Goal: Contribute content

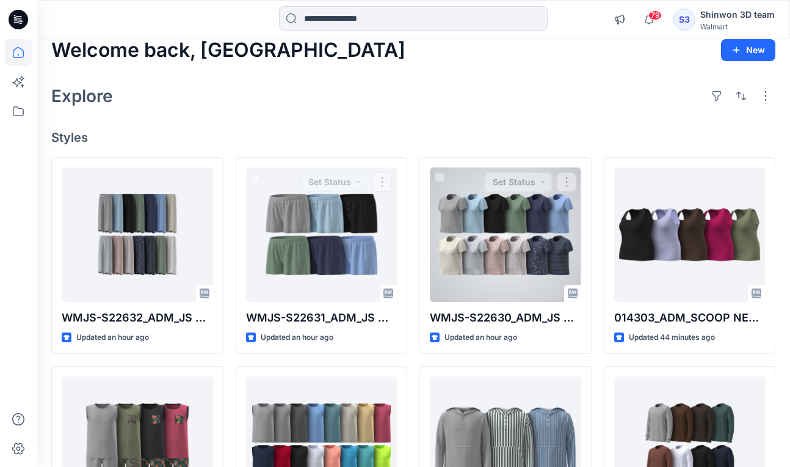
scroll to position [122, 0]
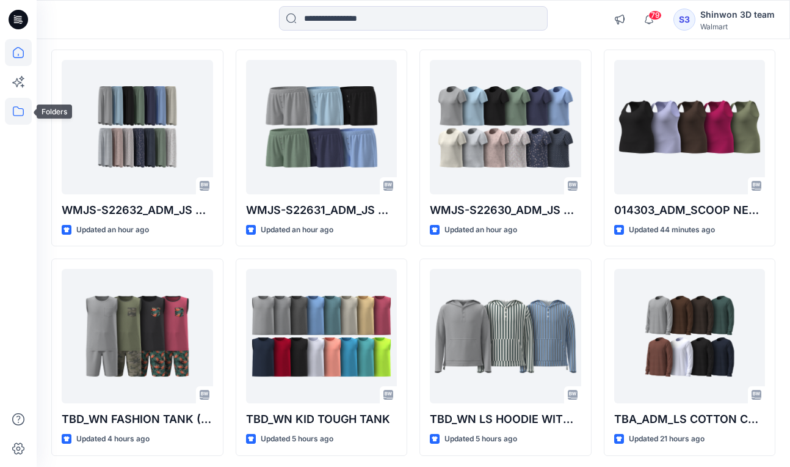
drag, startPoint x: 18, startPoint y: 120, endPoint x: 15, endPoint y: 109, distance: 10.8
click at [18, 119] on icon at bounding box center [18, 111] width 27 height 27
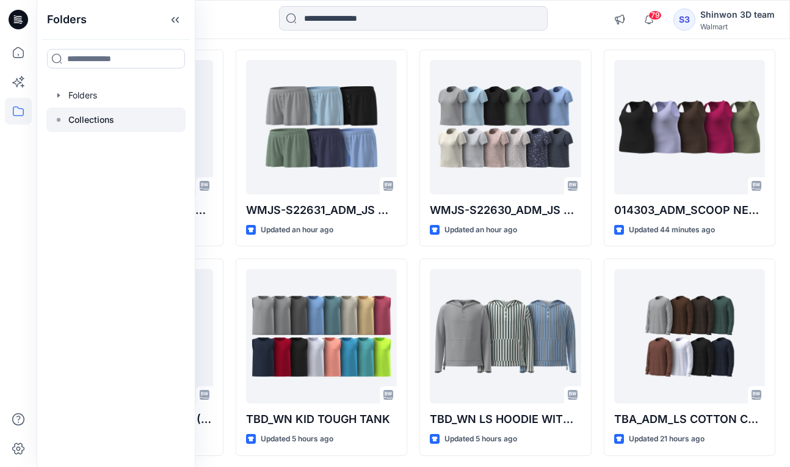
click at [76, 120] on p "Collections" at bounding box center [91, 119] width 46 height 15
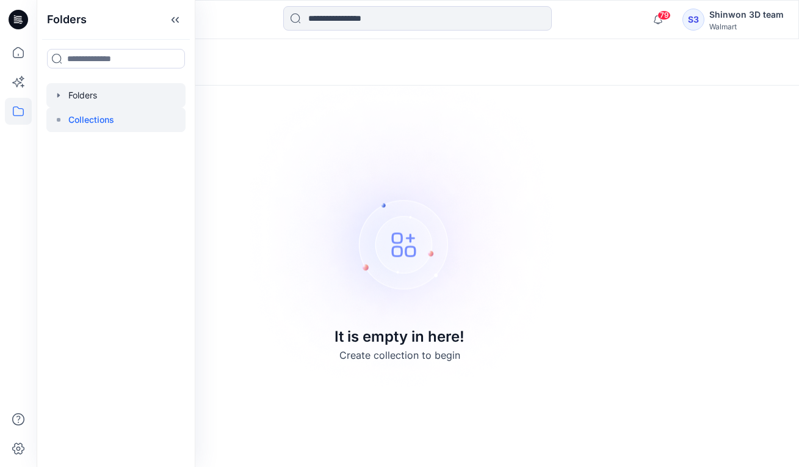
click at [61, 92] on icon "button" at bounding box center [59, 95] width 10 height 10
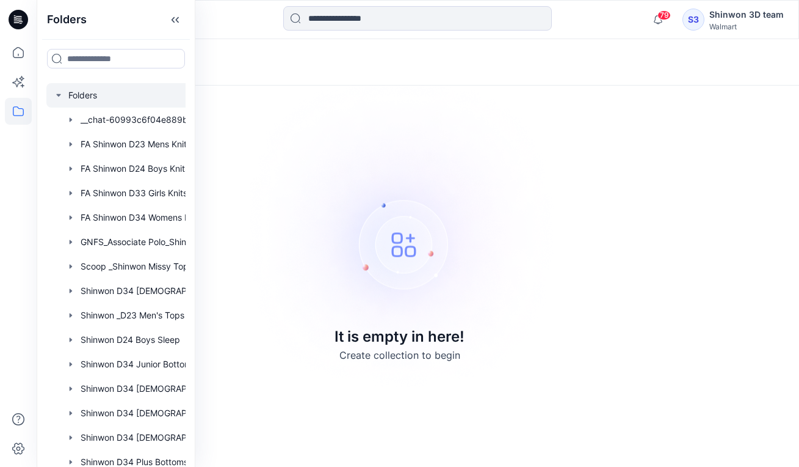
click at [93, 90] on div at bounding box center [131, 95] width 171 height 24
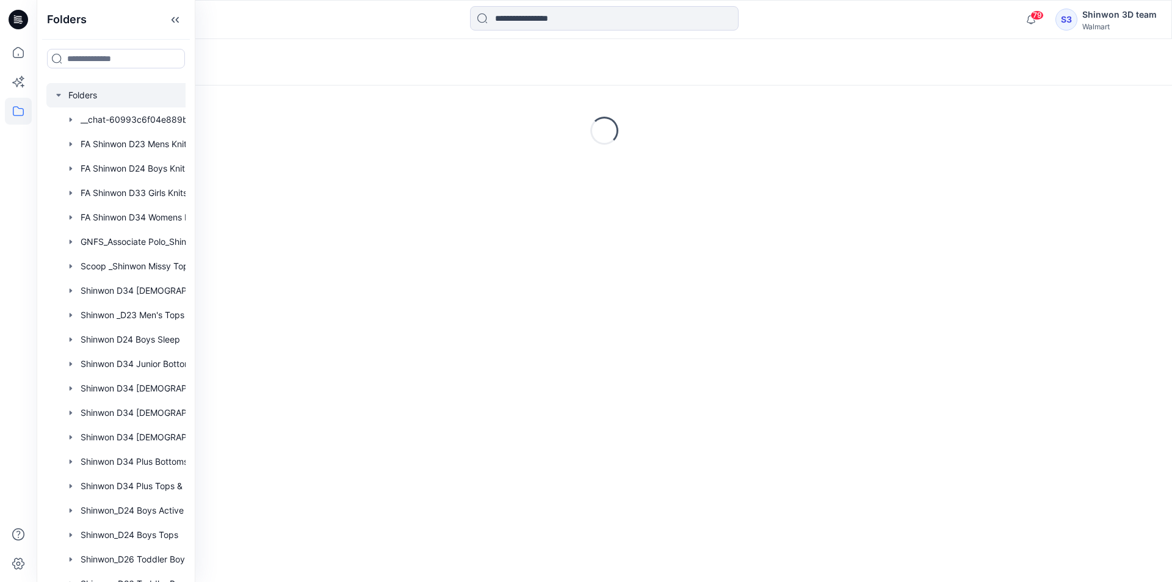
click at [529, 146] on div "Loading..." at bounding box center [605, 130] width 1136 height 183
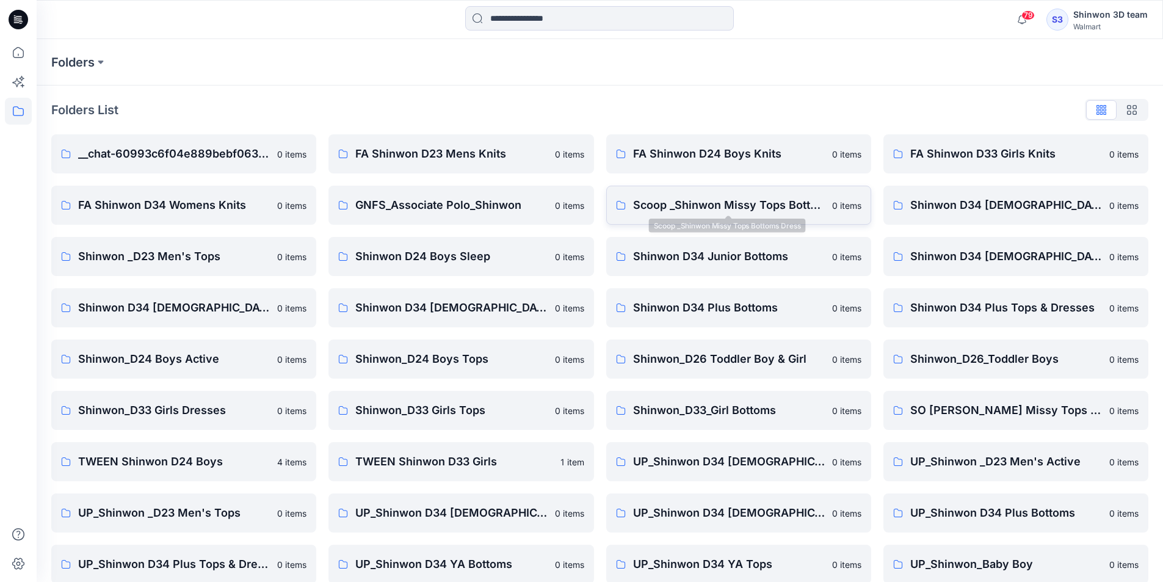
click at [742, 209] on p "Scoop _Shinwon Missy Tops Bottoms Dress" at bounding box center [729, 205] width 192 height 17
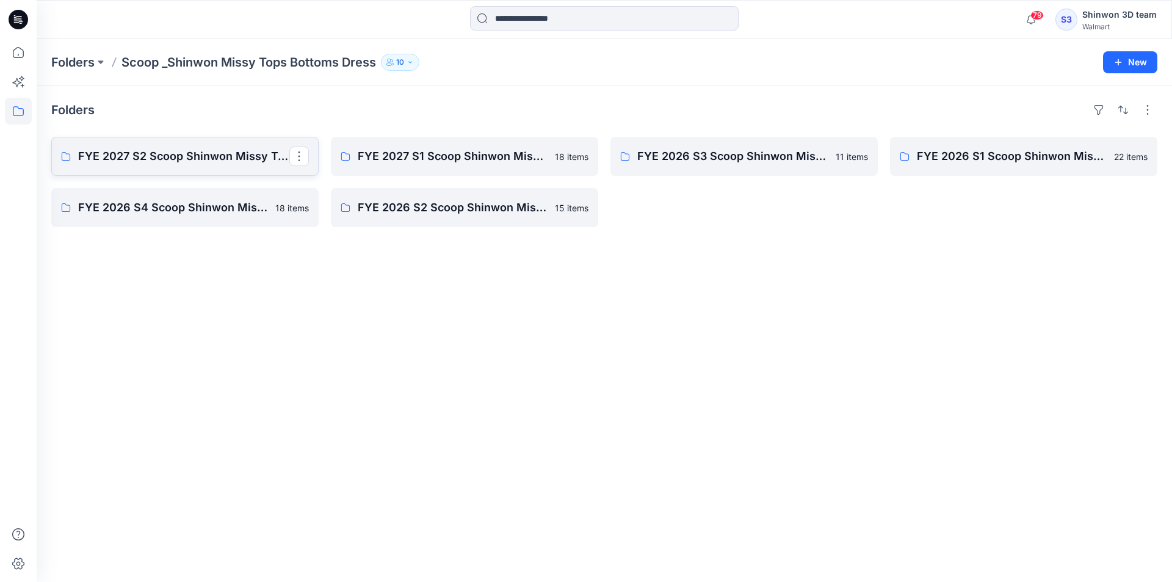
click at [164, 156] on p "FYE 2027 S2 Scoop Shinwon Missy Tops Bottoms Dress Board" at bounding box center [183, 156] width 211 height 17
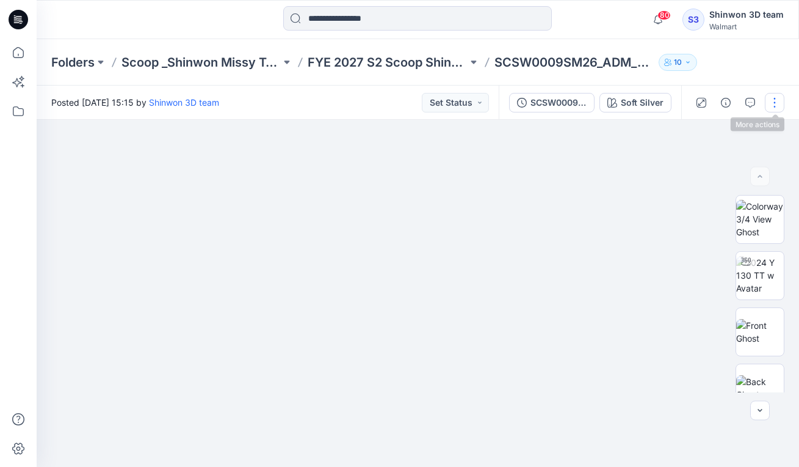
click at [776, 100] on button "button" at bounding box center [775, 103] width 20 height 20
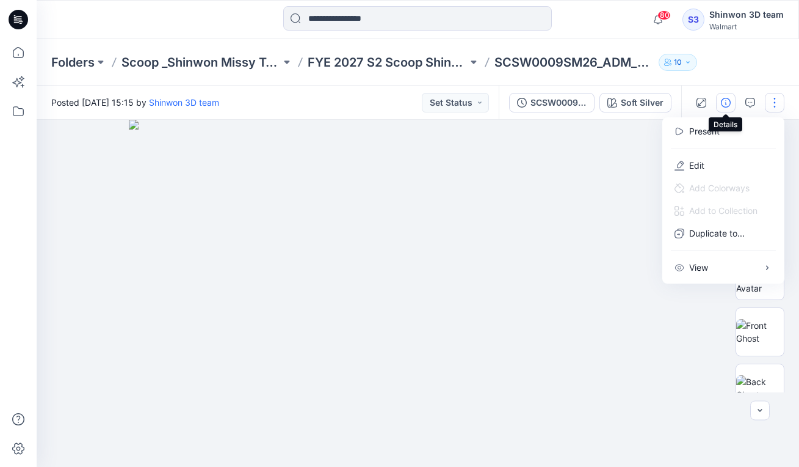
click at [733, 103] on button "button" at bounding box center [726, 103] width 20 height 20
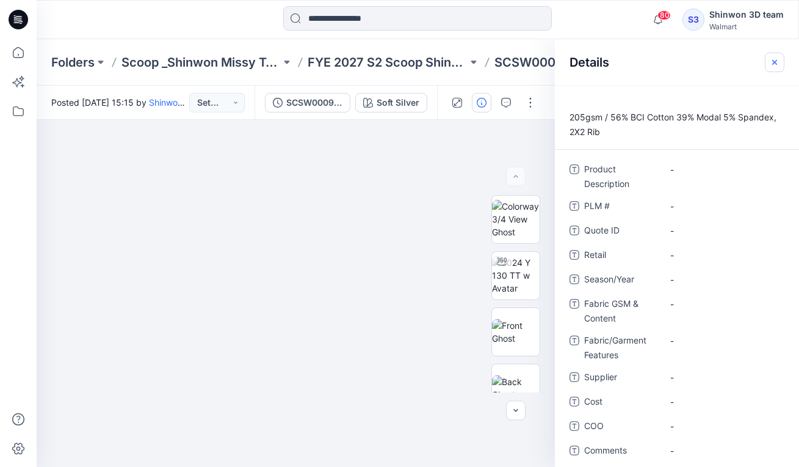
click at [775, 62] on icon "button" at bounding box center [775, 61] width 5 height 5
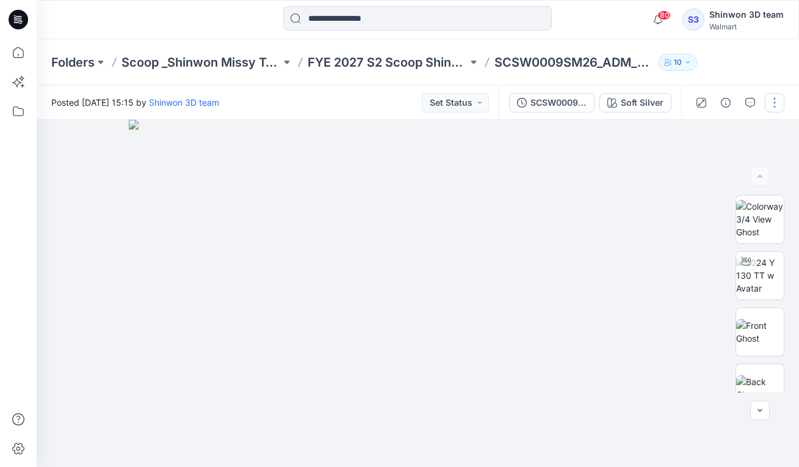
click at [772, 99] on button "button" at bounding box center [775, 103] width 20 height 20
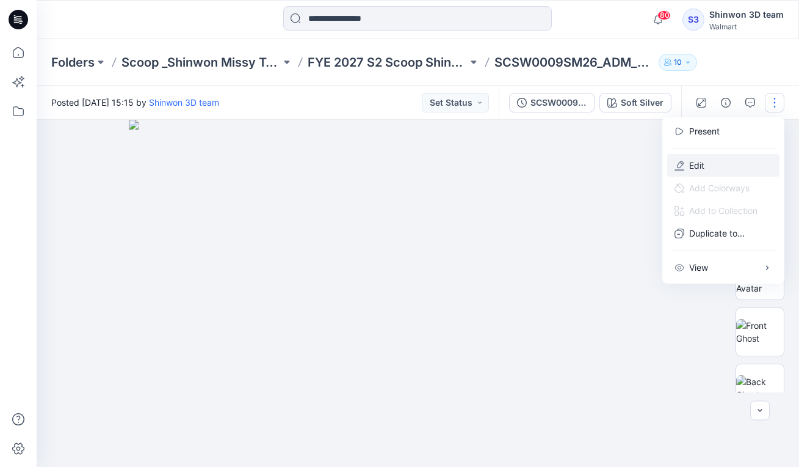
click at [697, 165] on p "Edit" at bounding box center [696, 165] width 15 height 13
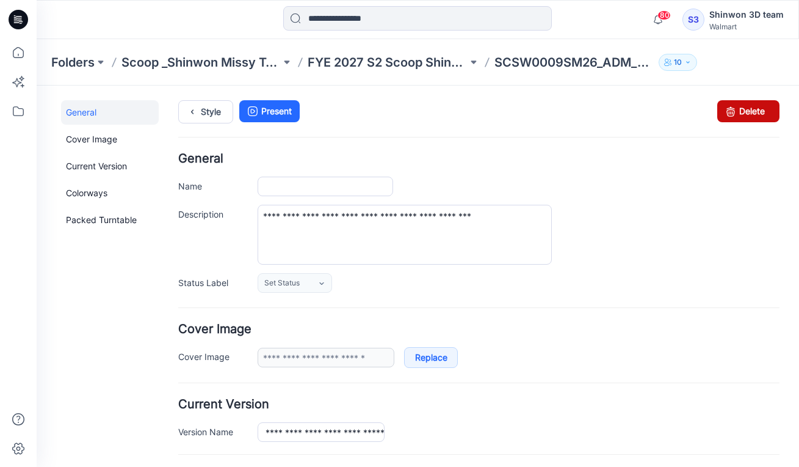
type input "**********"
drag, startPoint x: 750, startPoint y: 104, endPoint x: 501, endPoint y: 155, distance: 254.4
click at [750, 104] on link "Delete" at bounding box center [749, 111] width 62 height 22
